Goal: Find specific page/section: Find specific page/section

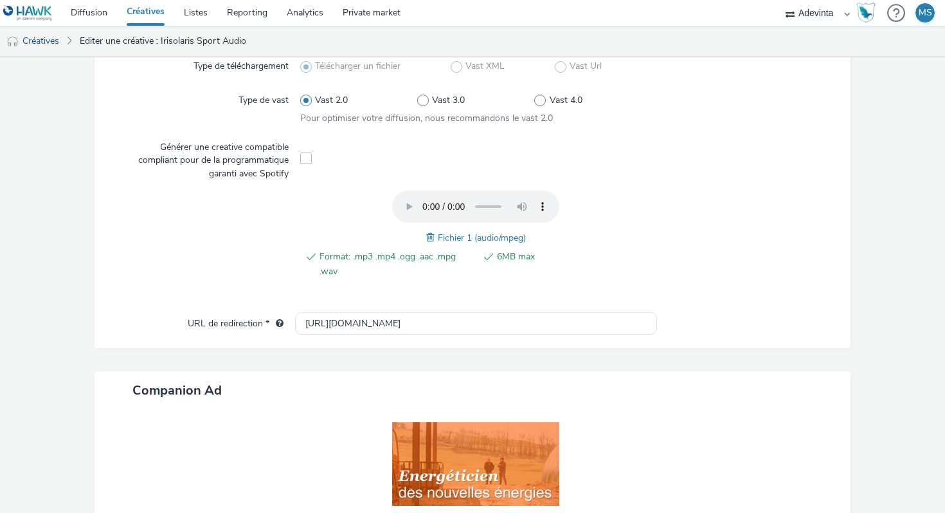
scroll to position [493, 0]
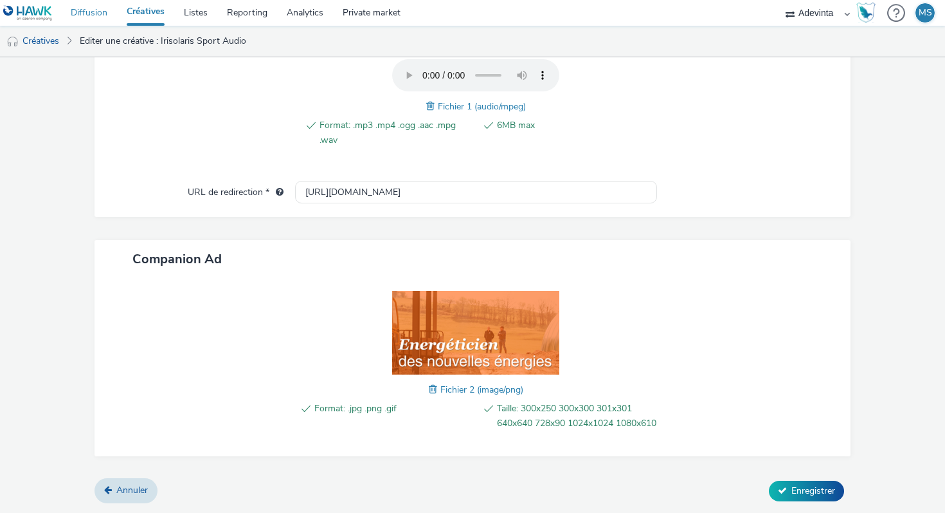
click at [102, 12] on link "Diffusion" at bounding box center [89, 13] width 56 height 26
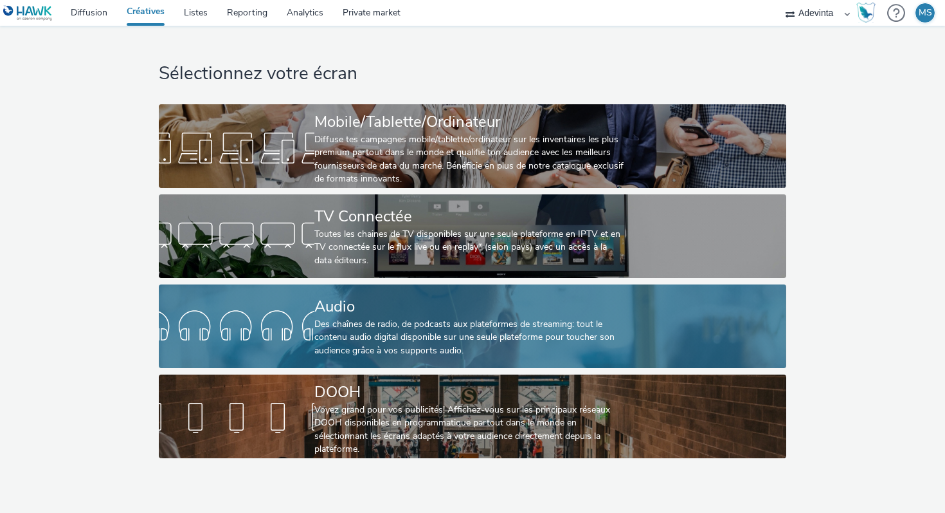
click at [342, 313] on div "Audio" at bounding box center [469, 306] width 311 height 23
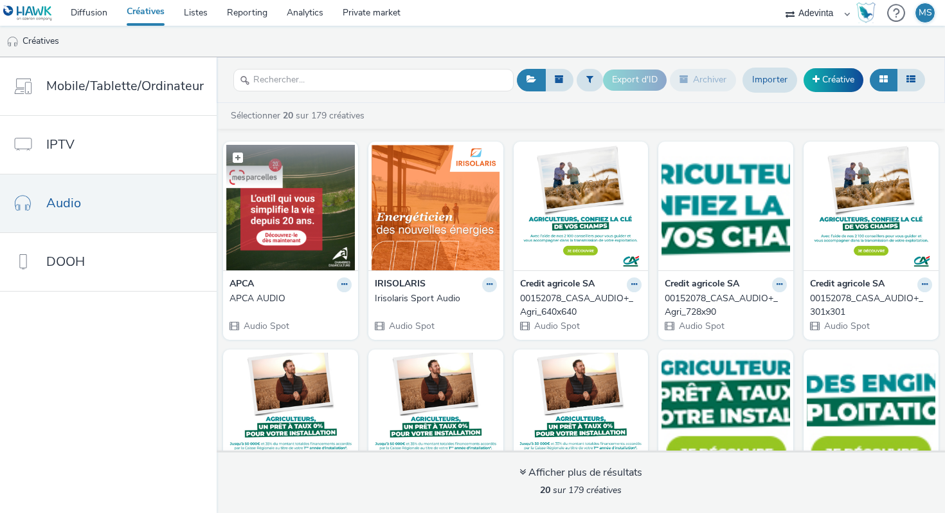
click at [317, 214] on img at bounding box center [290, 207] width 129 height 125
